Goal: Task Accomplishment & Management: Manage account settings

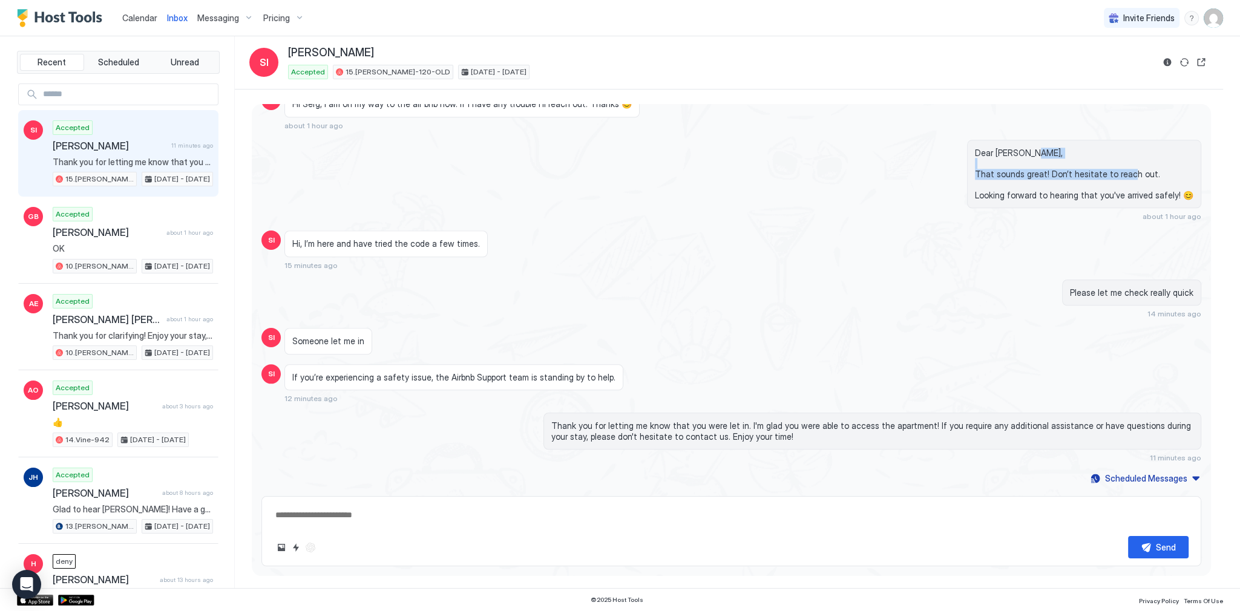
scroll to position [2150, 0]
drag, startPoint x: 544, startPoint y: 179, endPoint x: 547, endPoint y: 195, distance: 15.9
click at [544, 194] on div "Dear [PERSON_NAME], That sounds great! Don’t hesitate to reach out. Looking for…" at bounding box center [873, 181] width 658 height 82
type textarea "*"
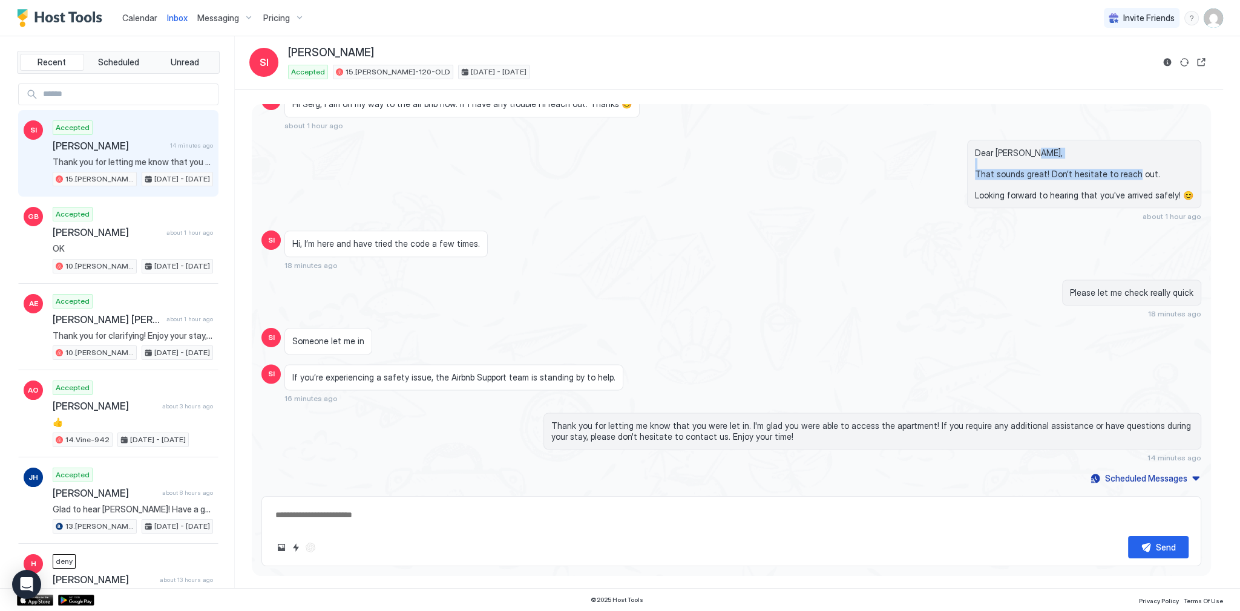
click at [145, 23] on link "Calendar" at bounding box center [139, 18] width 35 height 13
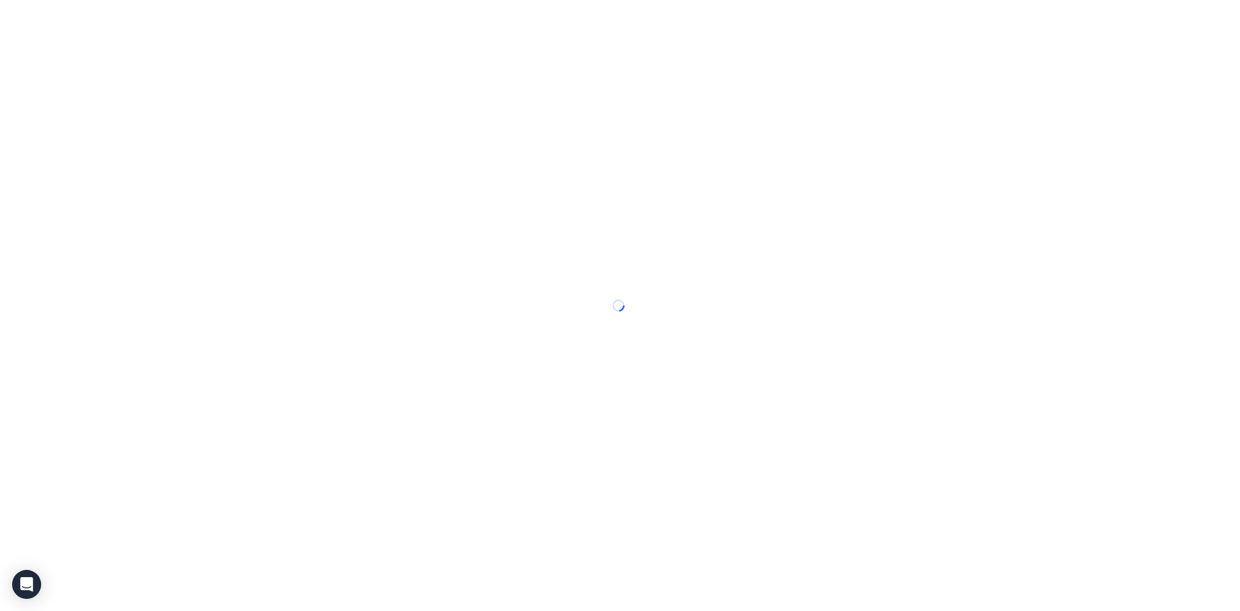
click at [145, 23] on div at bounding box center [620, 305] width 1240 height 611
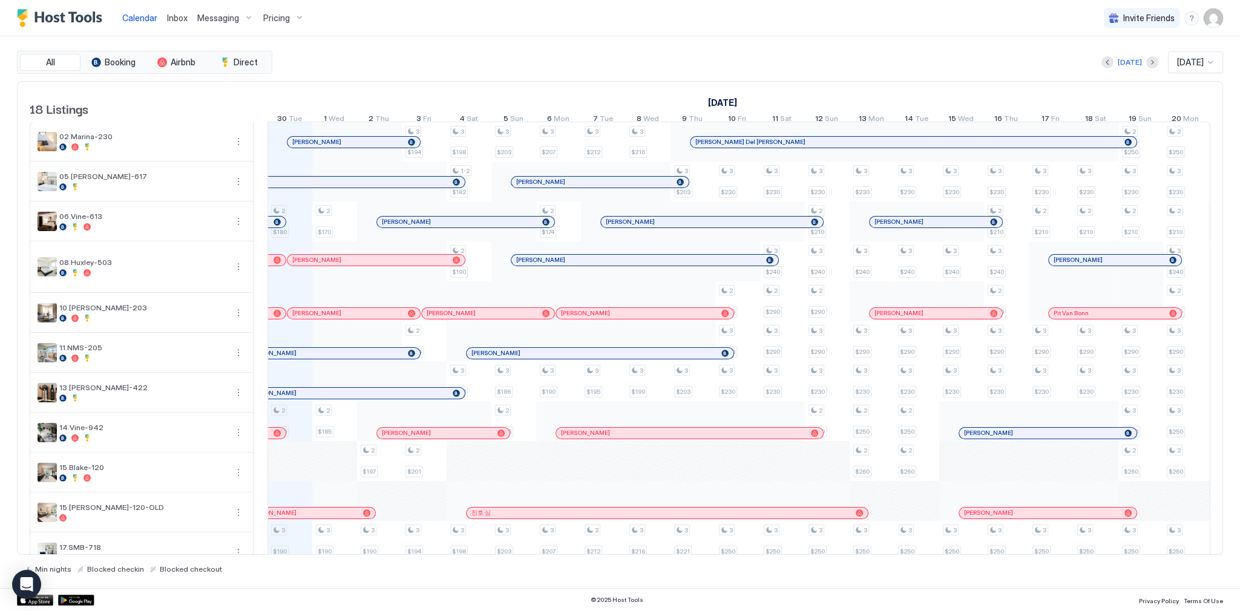
scroll to position [0, 673]
click at [522, 79] on div "All Booking Airbnb Direct [DATE] [DATE] 18 Listings [DATE] [DATE] [DATE] 15 Mon…" at bounding box center [620, 312] width 1206 height 523
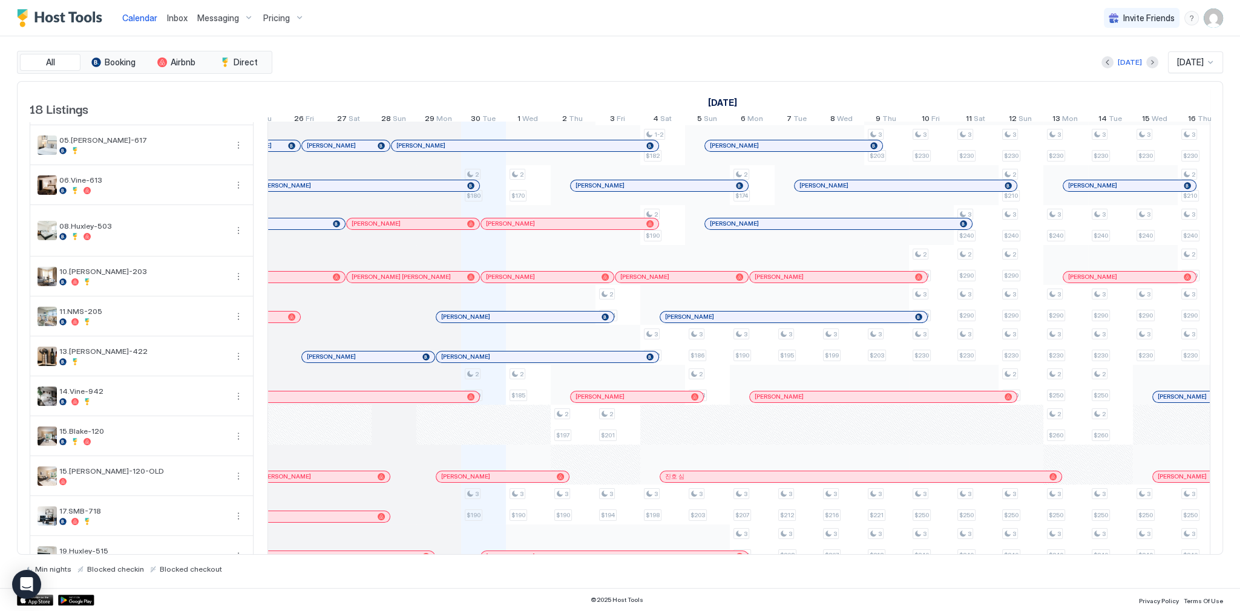
scroll to position [0, 0]
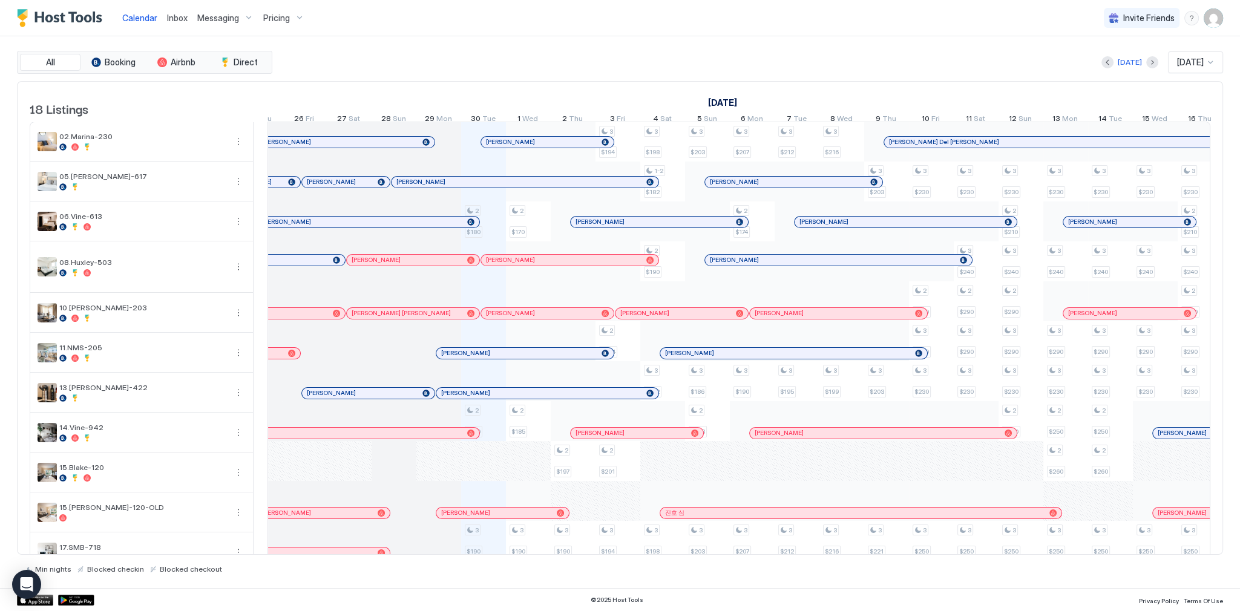
click at [707, 38] on div "All Booking Airbnb Direct [DATE] [DATE] 18 Listings [DATE] [DATE] [DATE] 15 Mon…" at bounding box center [620, 312] width 1206 height 552
click at [640, 73] on div "All Booking Airbnb Direct [DATE] [DATE] 18 Listings [DATE] [DATE] [DATE] 15 Mon…" at bounding box center [620, 312] width 1206 height 523
click at [640, 61] on div "[DATE] [DATE]" at bounding box center [749, 62] width 949 height 22
click at [501, 82] on div "[DATE] [DATE] [DATE] 15 Mon 16 Tue 17 Wed 18 Thu 19 Fri 20 Sat 21 Sun 22 Mon 23…" at bounding box center [260, 105] width 943 height 47
